Goal: Navigation & Orientation: Find specific page/section

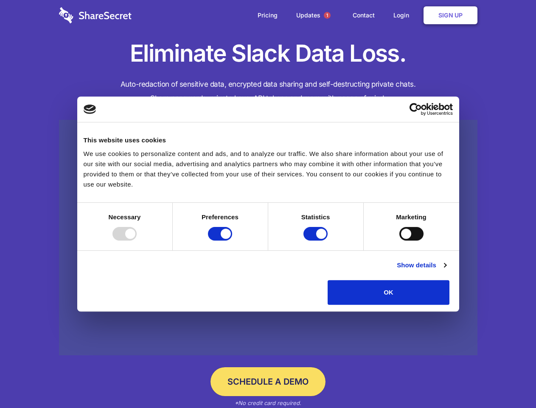
click at [137, 240] on div at bounding box center [125, 234] width 24 height 14
click at [232, 240] on input "Preferences" at bounding box center [220, 234] width 24 height 14
checkbox input "false"
click at [317, 240] on input "Statistics" at bounding box center [316, 234] width 24 height 14
checkbox input "false"
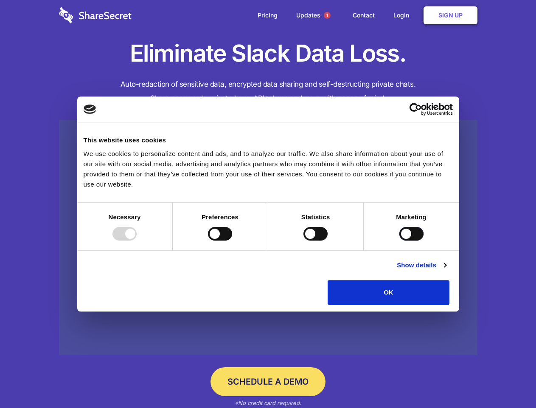
click at [400, 240] on input "Marketing" at bounding box center [412, 234] width 24 height 14
checkbox input "true"
click at [446, 270] on link "Show details" at bounding box center [421, 265] width 49 height 10
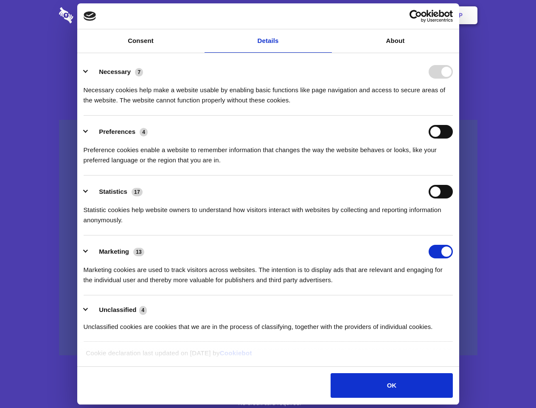
click at [453, 235] on li "Statistics 17 Statistic cookies help website owners to understand how visitors …" at bounding box center [269, 205] width 370 height 60
click at [327, 15] on span "1" at bounding box center [327, 15] width 7 height 7
